Goal: Find specific page/section: Find specific page/section

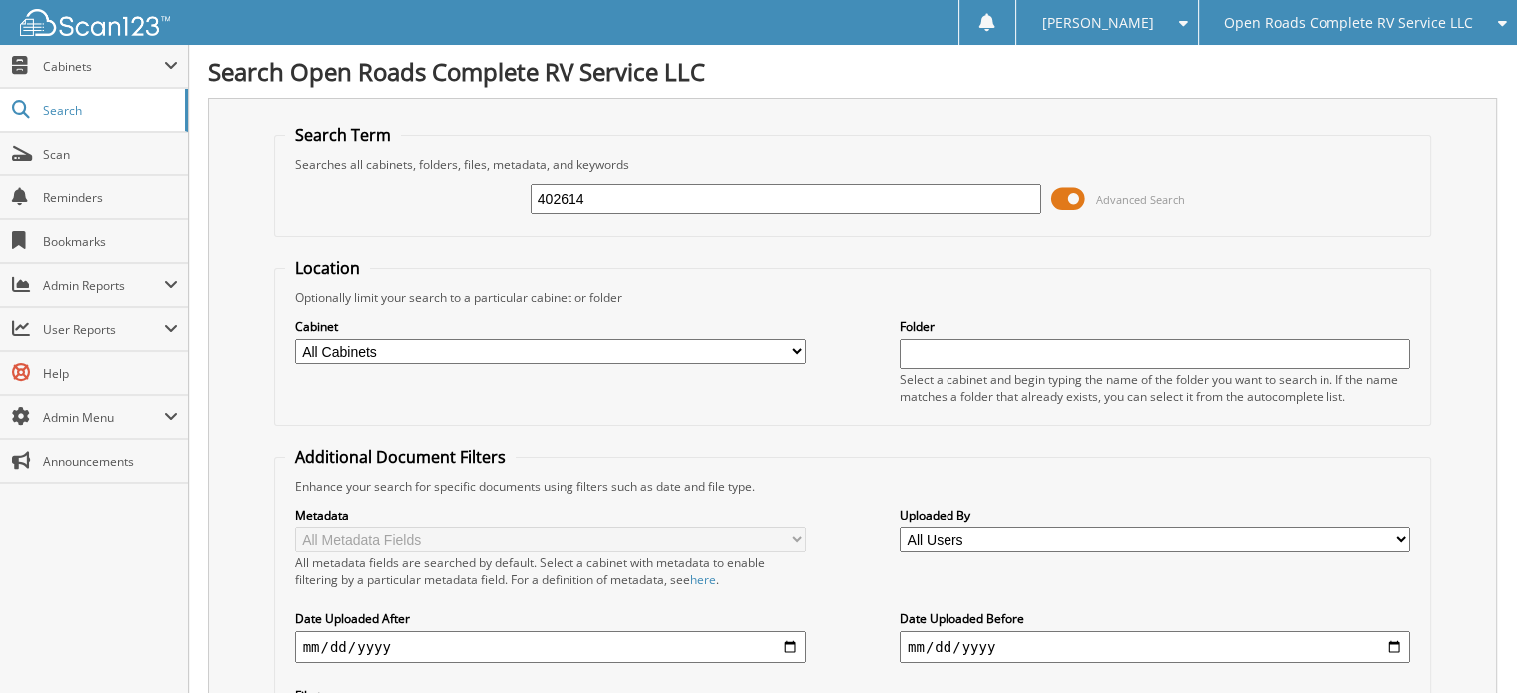
type input "402614"
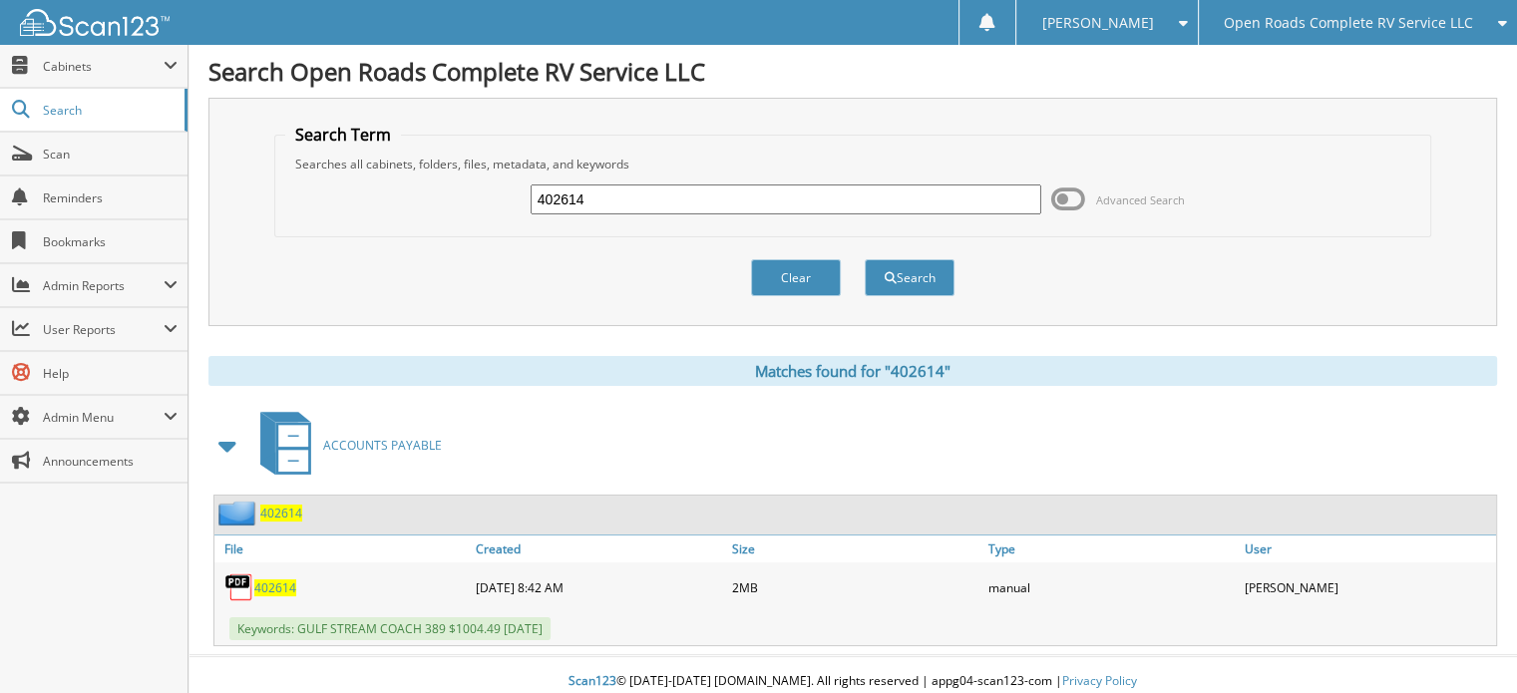
click at [267, 582] on span "402614" at bounding box center [275, 588] width 42 height 17
click at [1318, 22] on span "Open Roads Complete RV Service LLC" at bounding box center [1348, 23] width 249 height 12
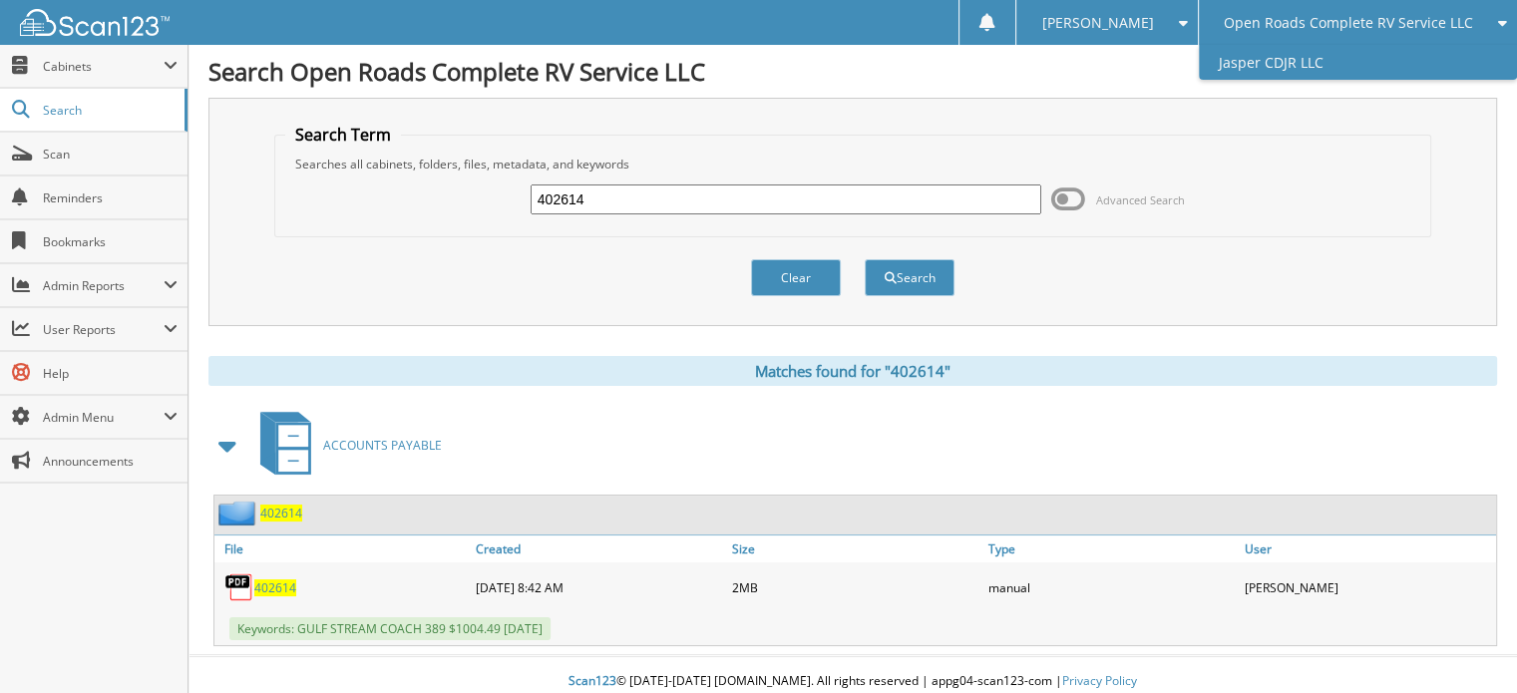
click at [1318, 72] on link "Jasper CDJR LLC" at bounding box center [1358, 62] width 318 height 35
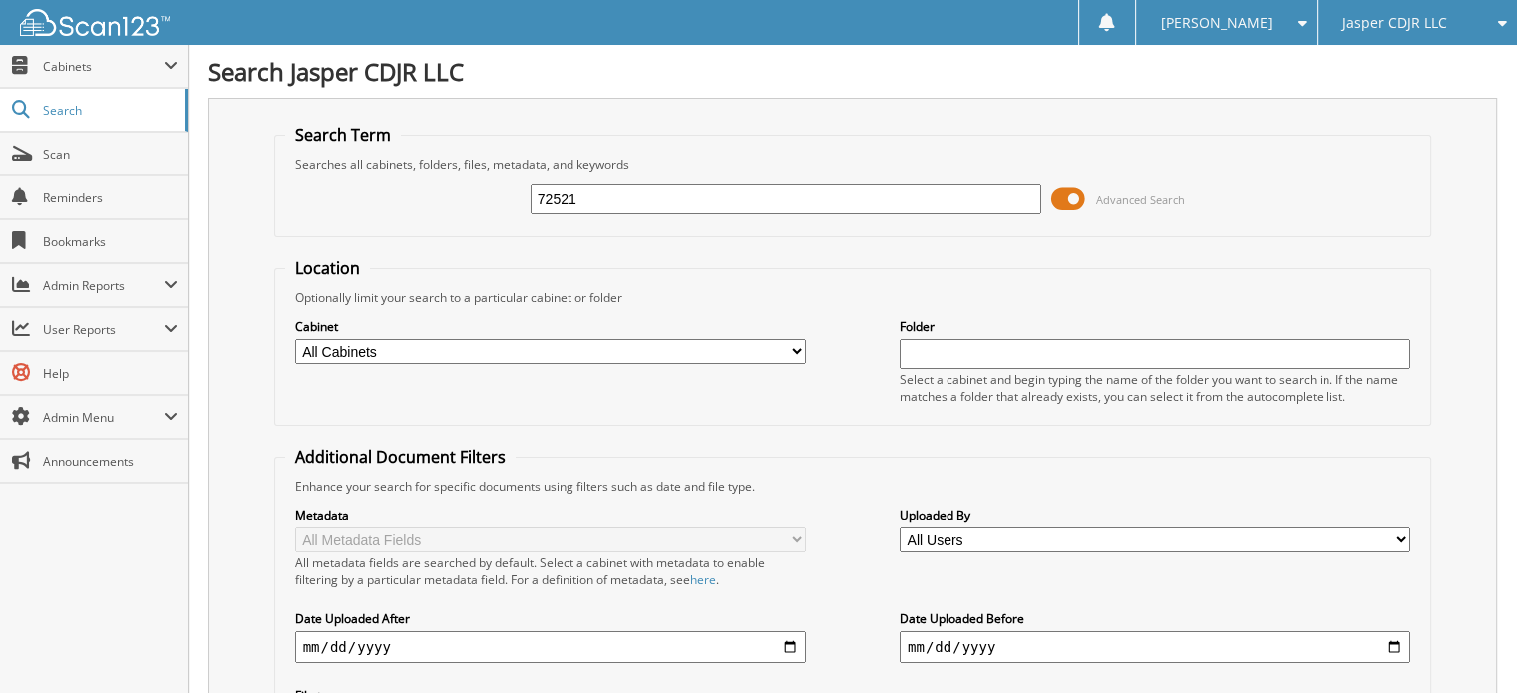
type input "72521"
click at [1061, 198] on span at bounding box center [1068, 200] width 34 height 30
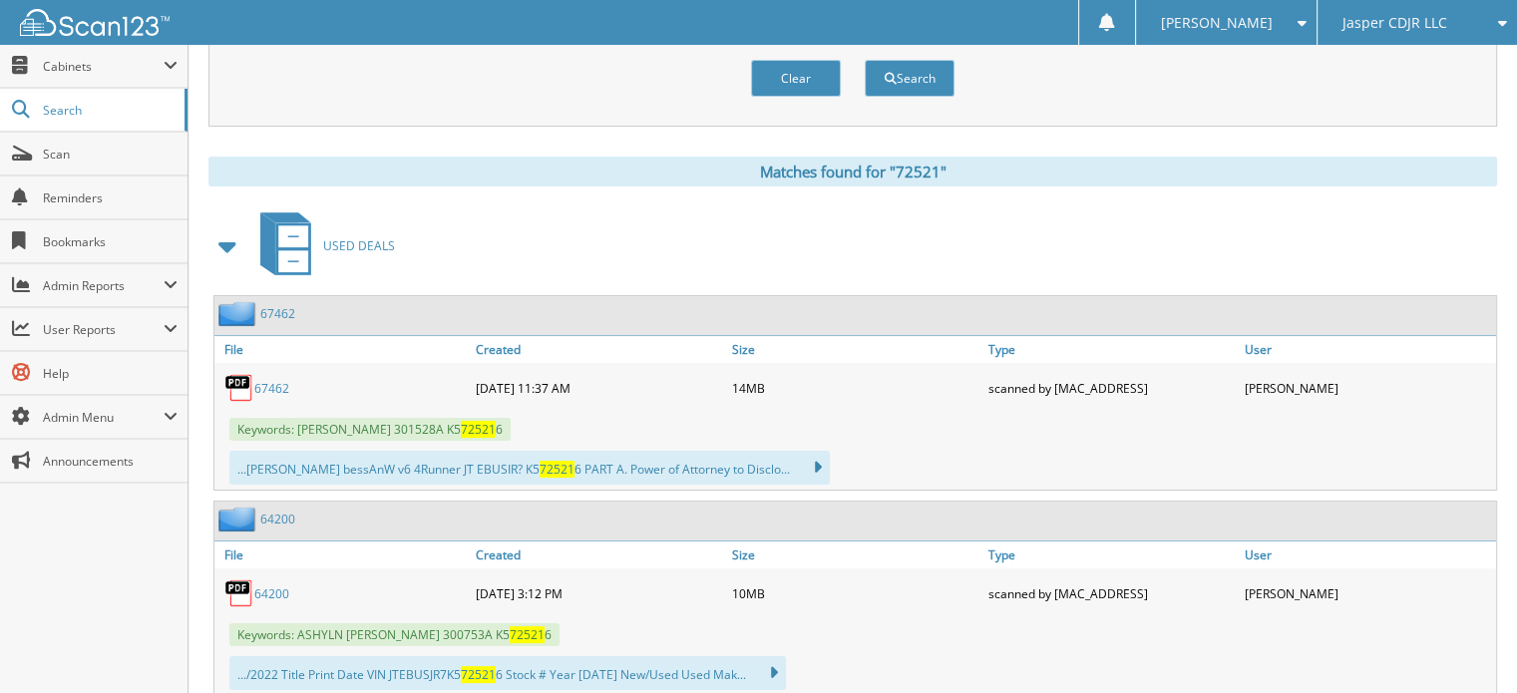
scroll to position [299, 0]
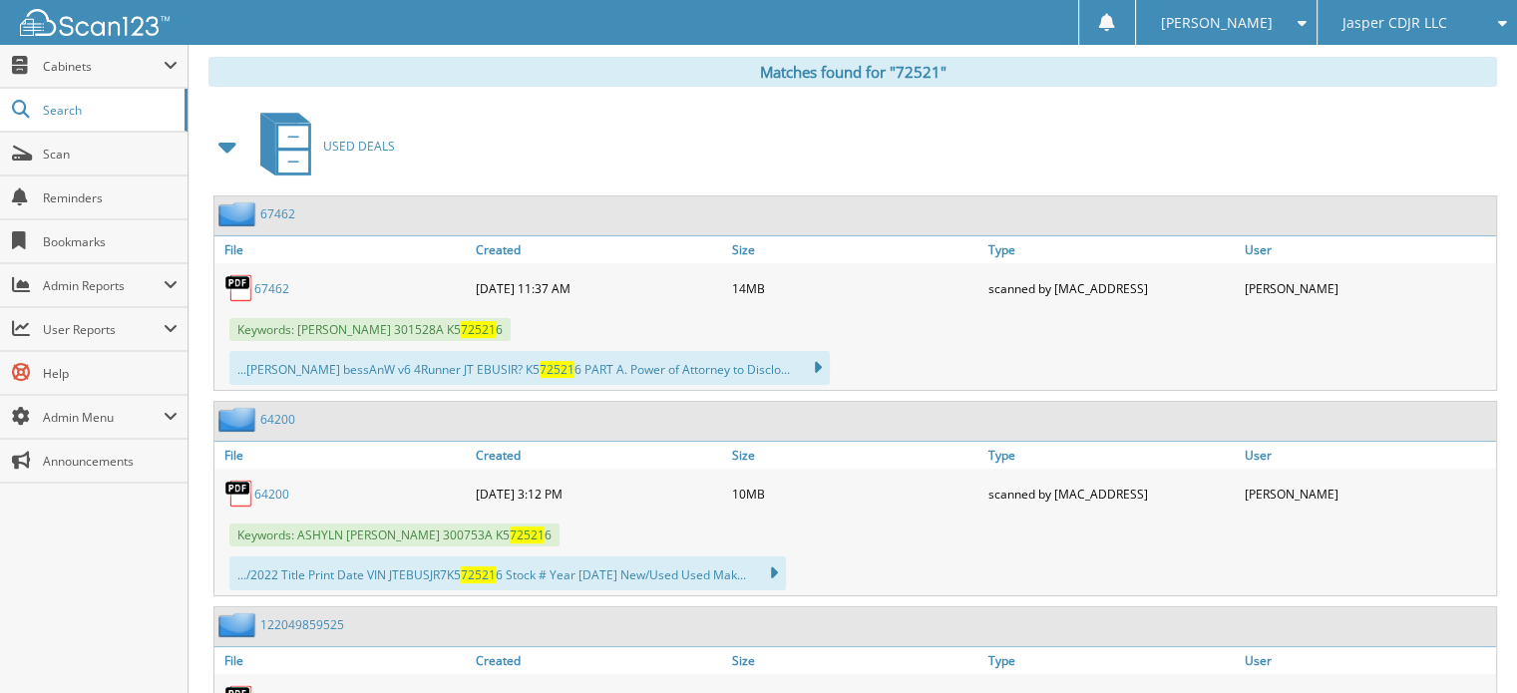
click at [220, 147] on span at bounding box center [228, 147] width 28 height 36
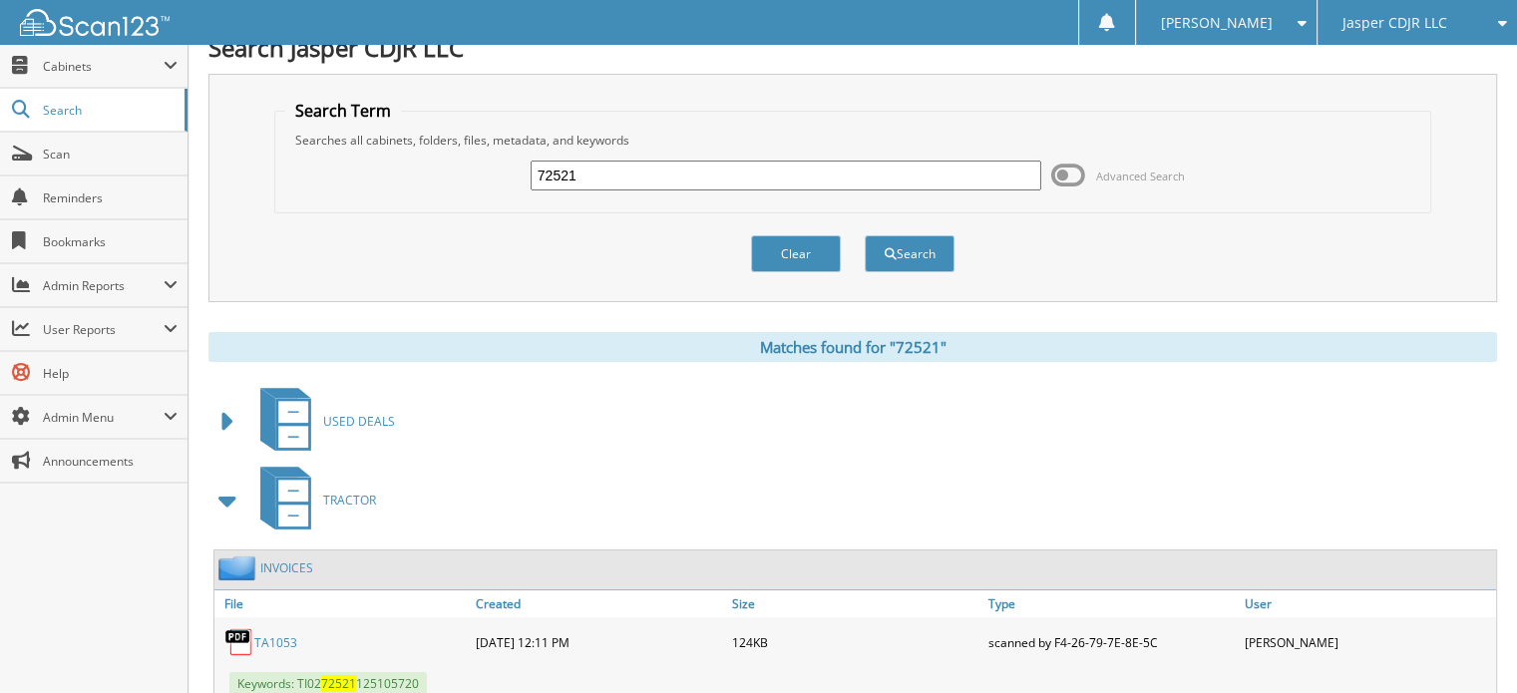
scroll to position [0, 0]
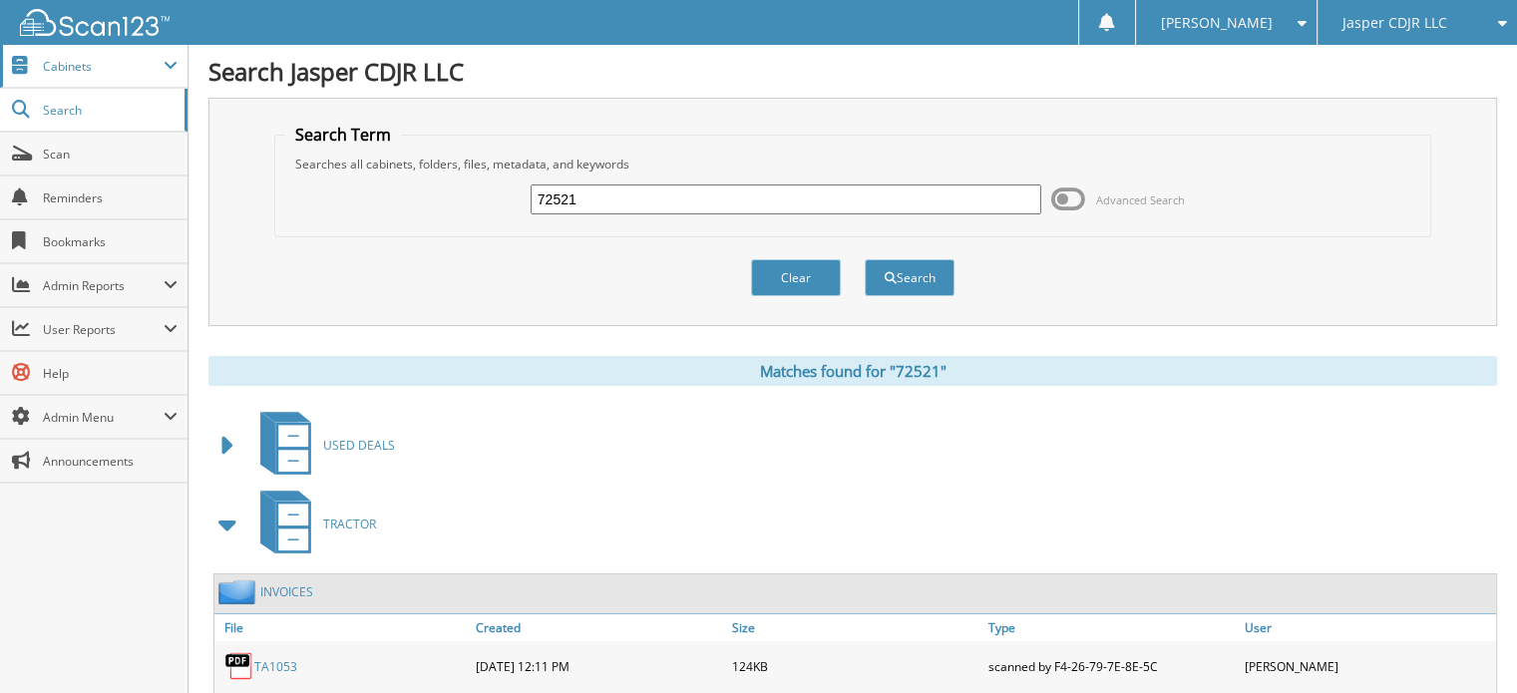
click at [88, 72] on span "Cabinets" at bounding box center [103, 66] width 121 height 17
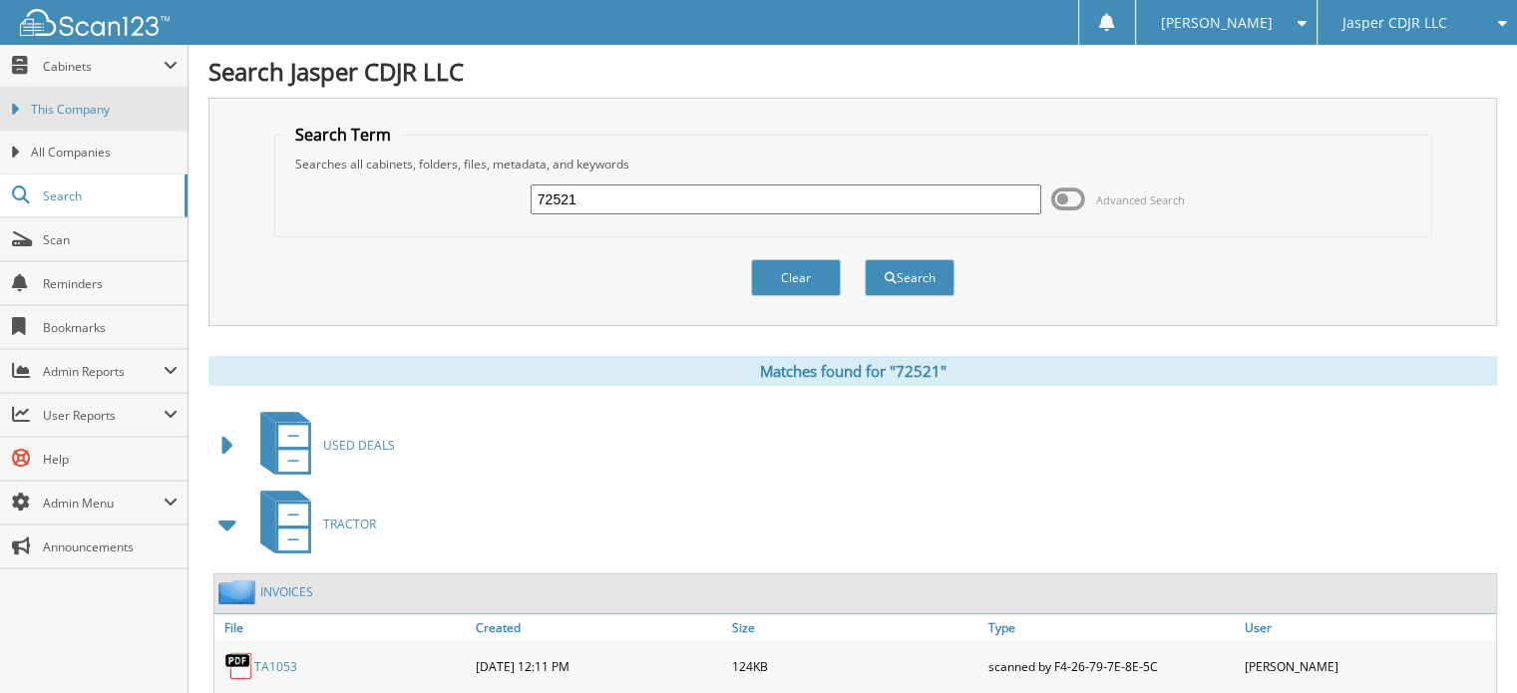
click at [73, 115] on span "This Company" at bounding box center [104, 110] width 147 height 18
